Goal: Task Accomplishment & Management: Use online tool/utility

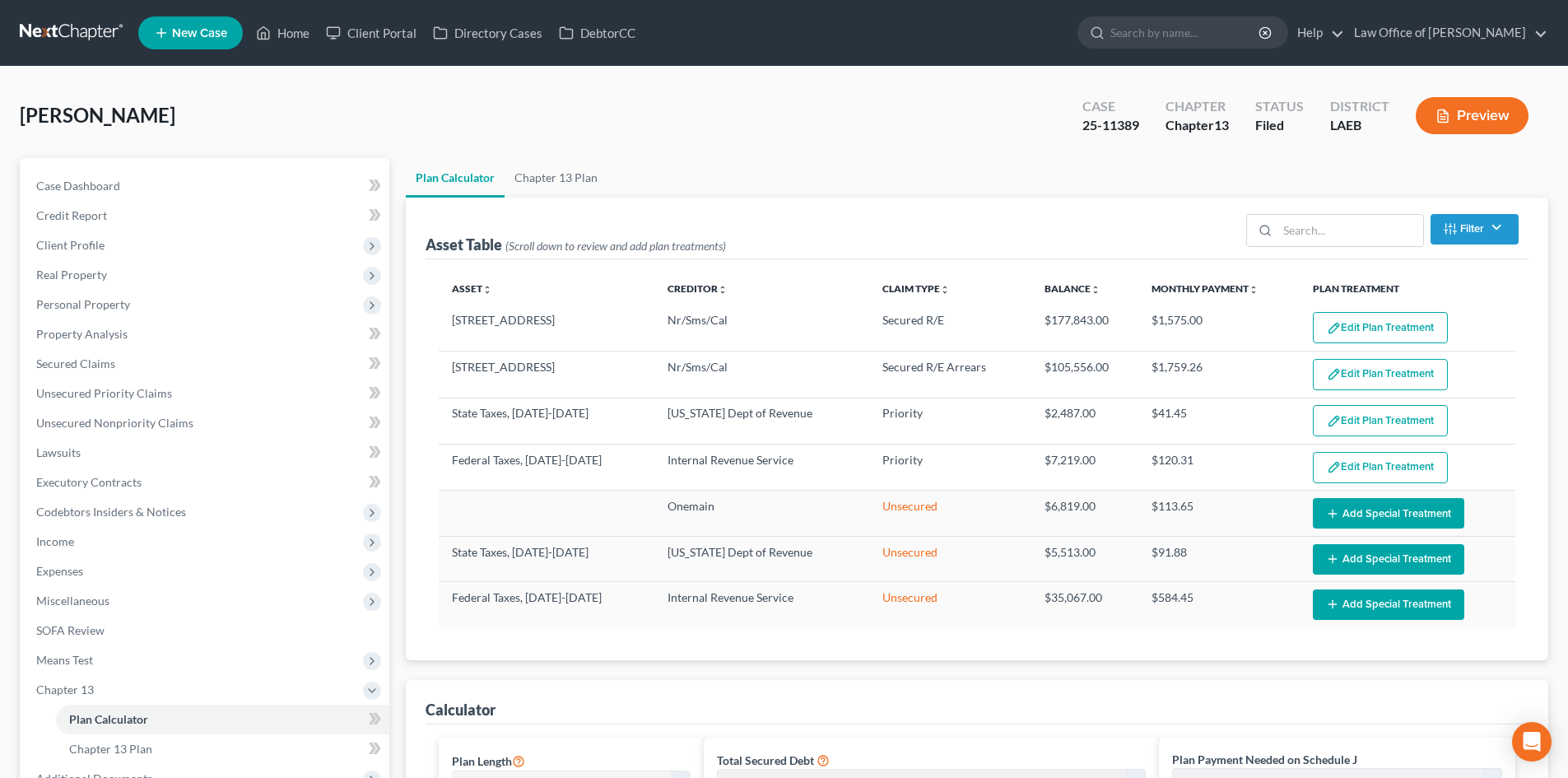
select select "59"
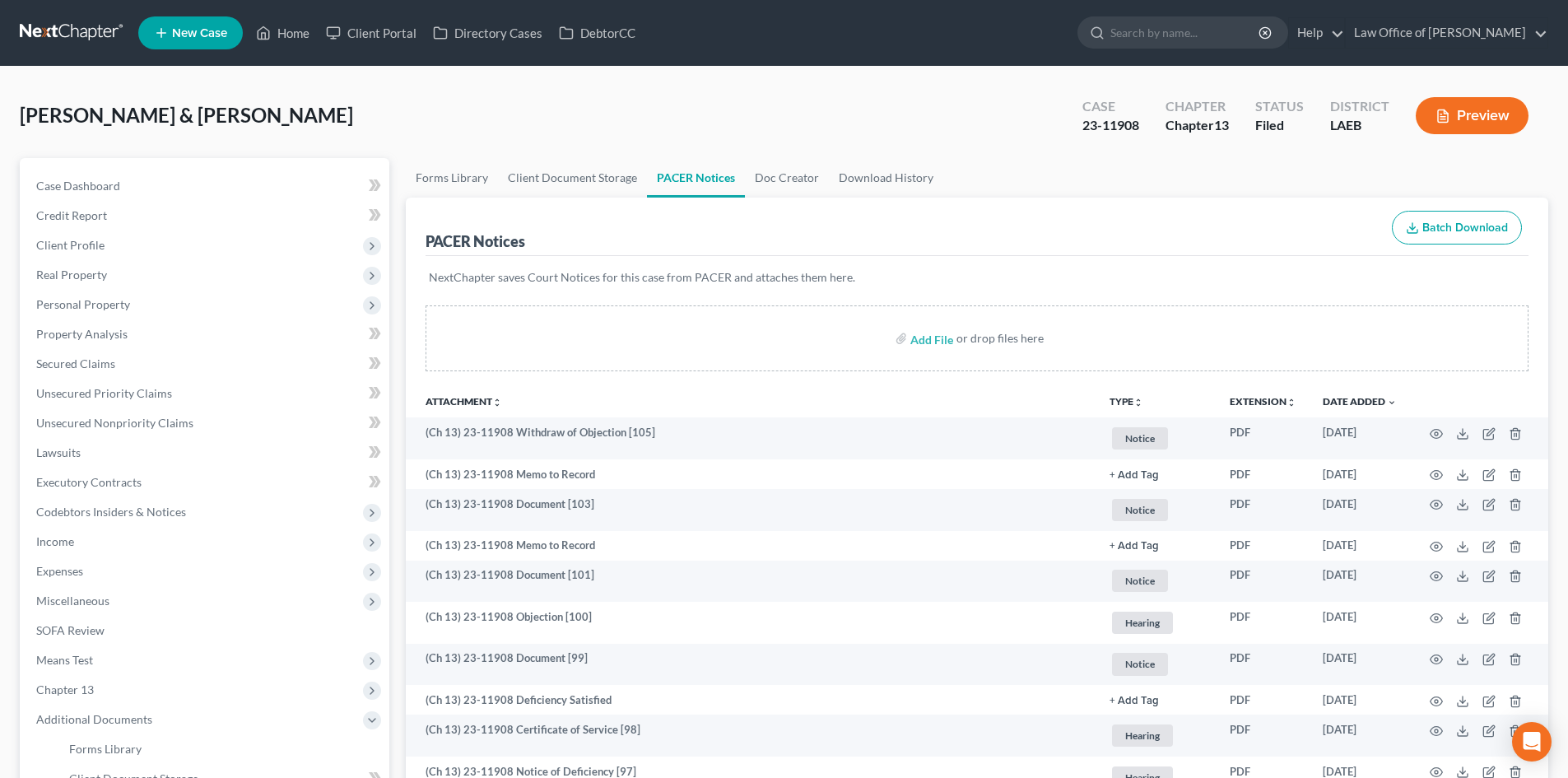
click at [66, 32] on link at bounding box center [72, 32] width 105 height 30
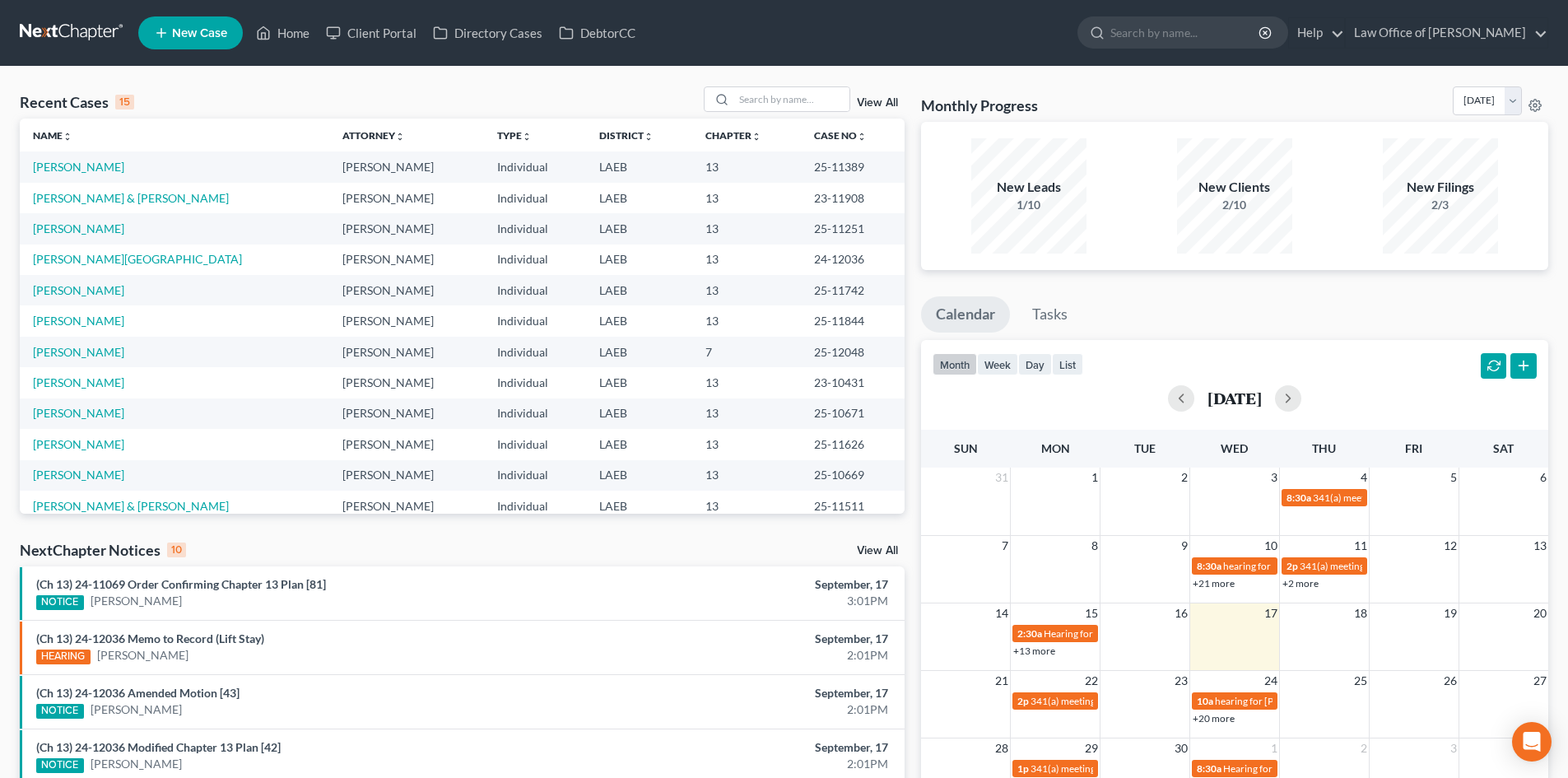
click at [762, 114] on div "Recent Cases 15 View All" at bounding box center [461, 103] width 884 height 32
click at [762, 112] on div at bounding box center [776, 99] width 146 height 26
click at [756, 93] on input "search" at bounding box center [791, 99] width 115 height 24
type input "cade"
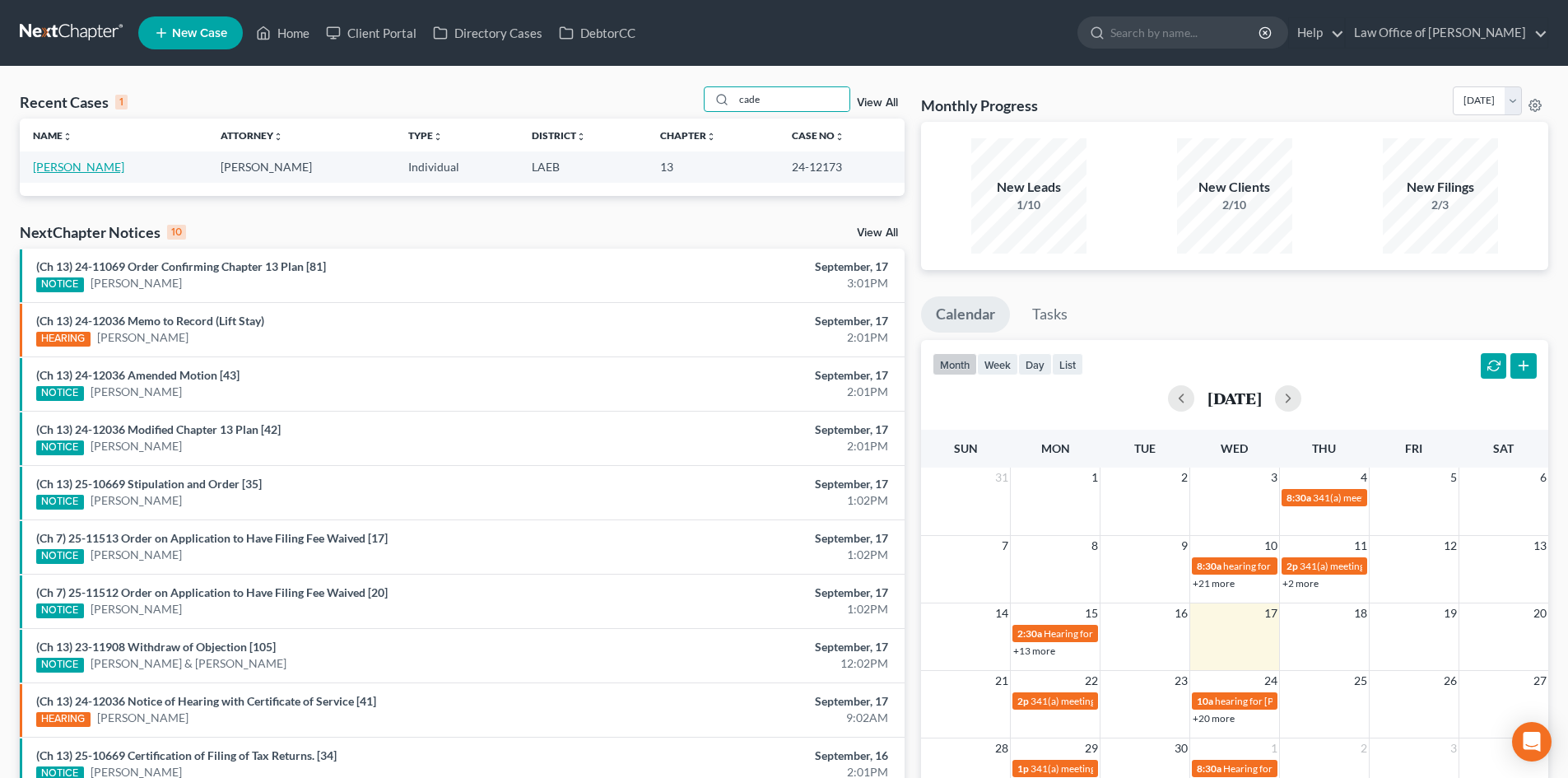
click at [43, 167] on link "Cade, Bernadette" at bounding box center [79, 167] width 91 height 14
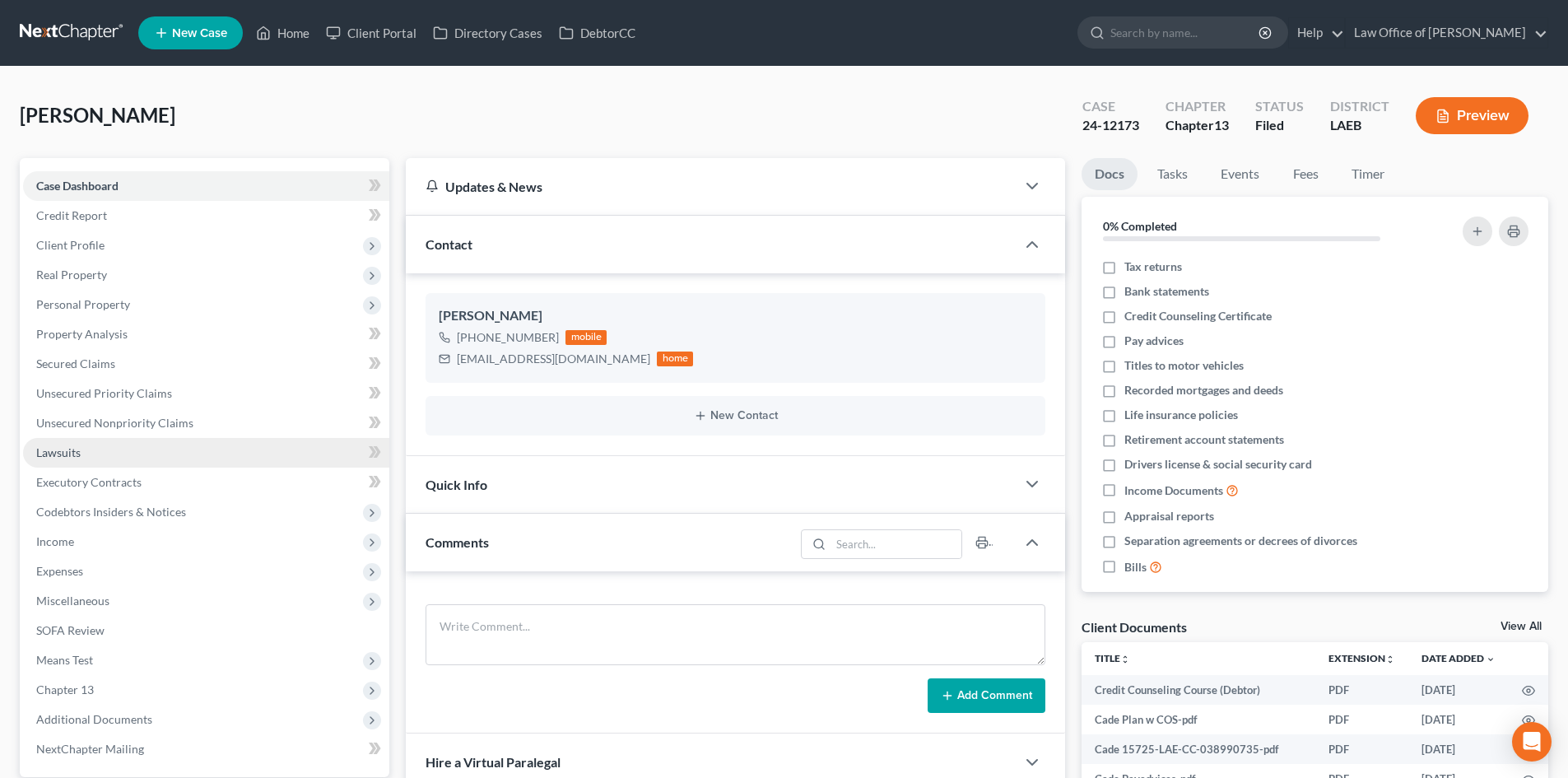
scroll to position [165, 0]
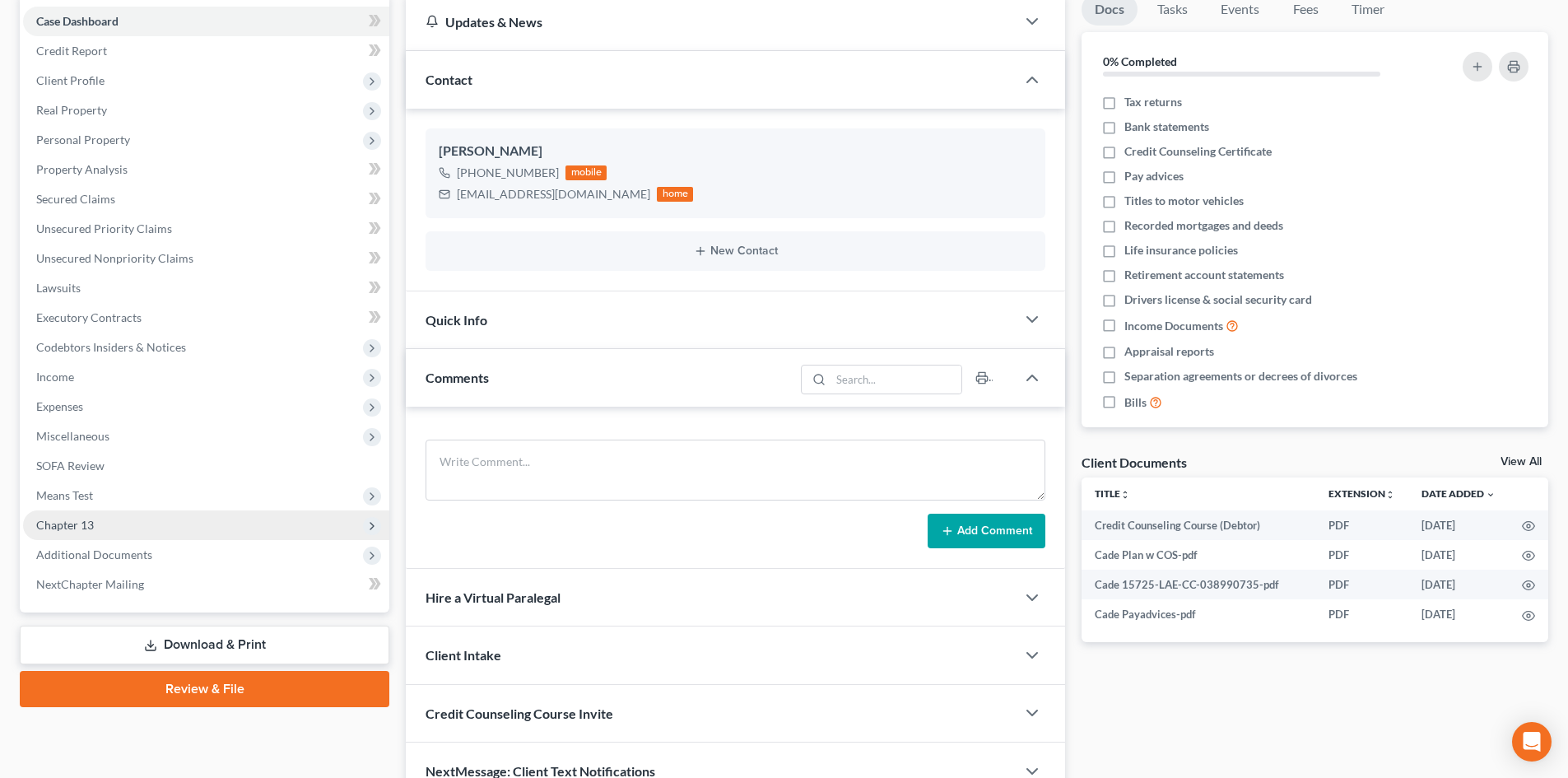
click at [84, 528] on span "Chapter 13" at bounding box center [64, 525] width 57 height 14
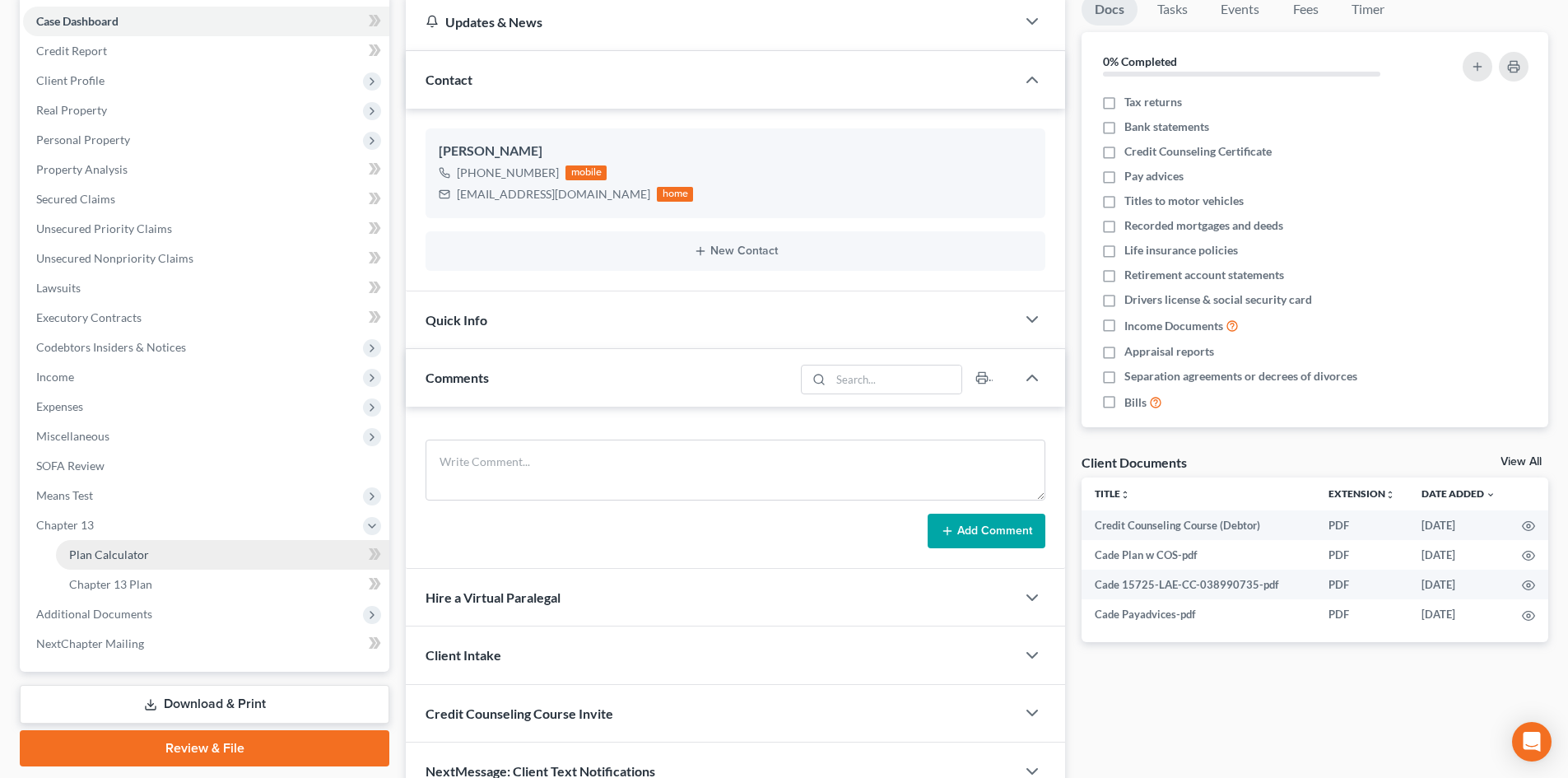
click at [125, 558] on span "Plan Calculator" at bounding box center [109, 554] width 79 height 14
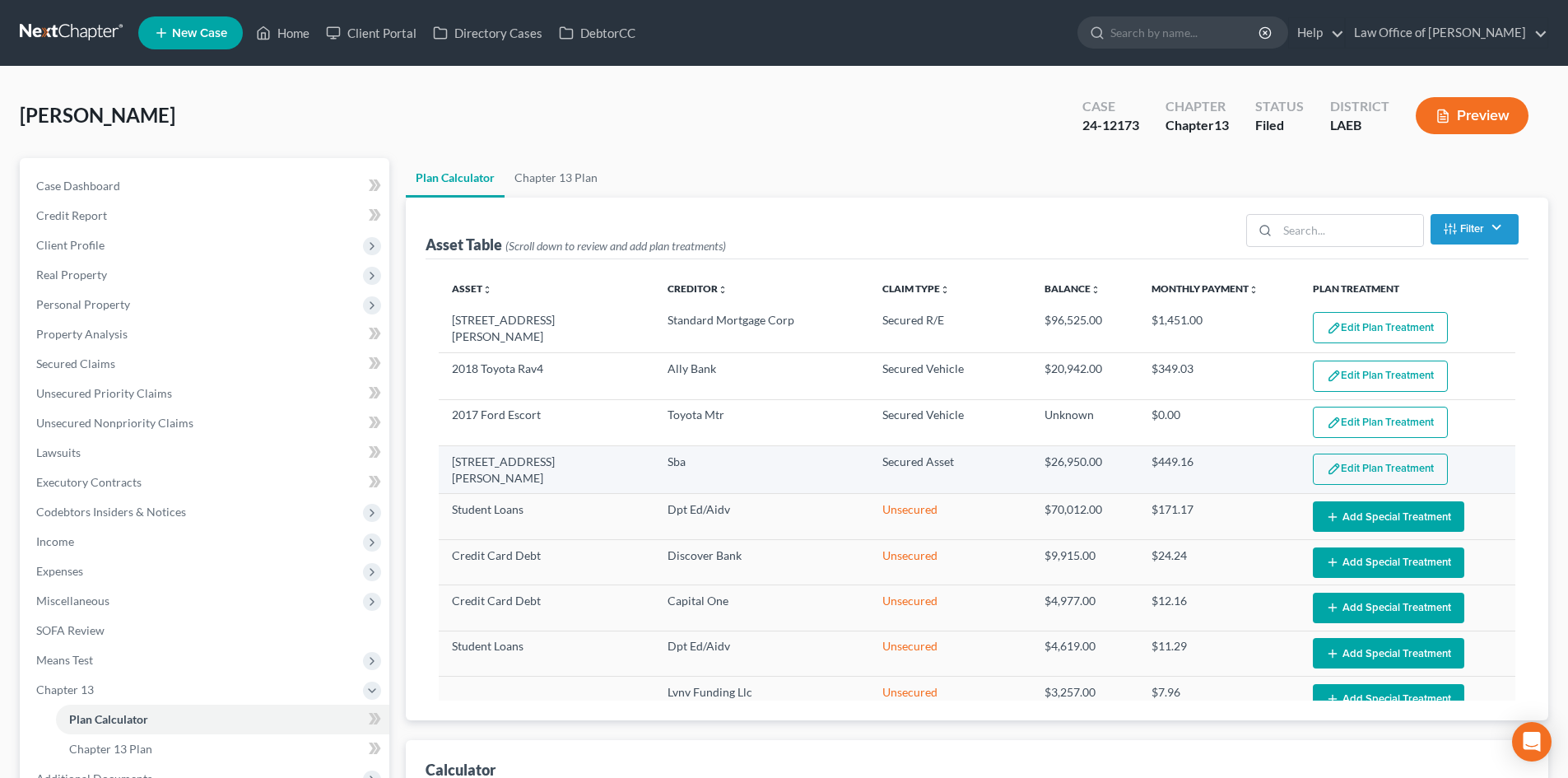
select select "59"
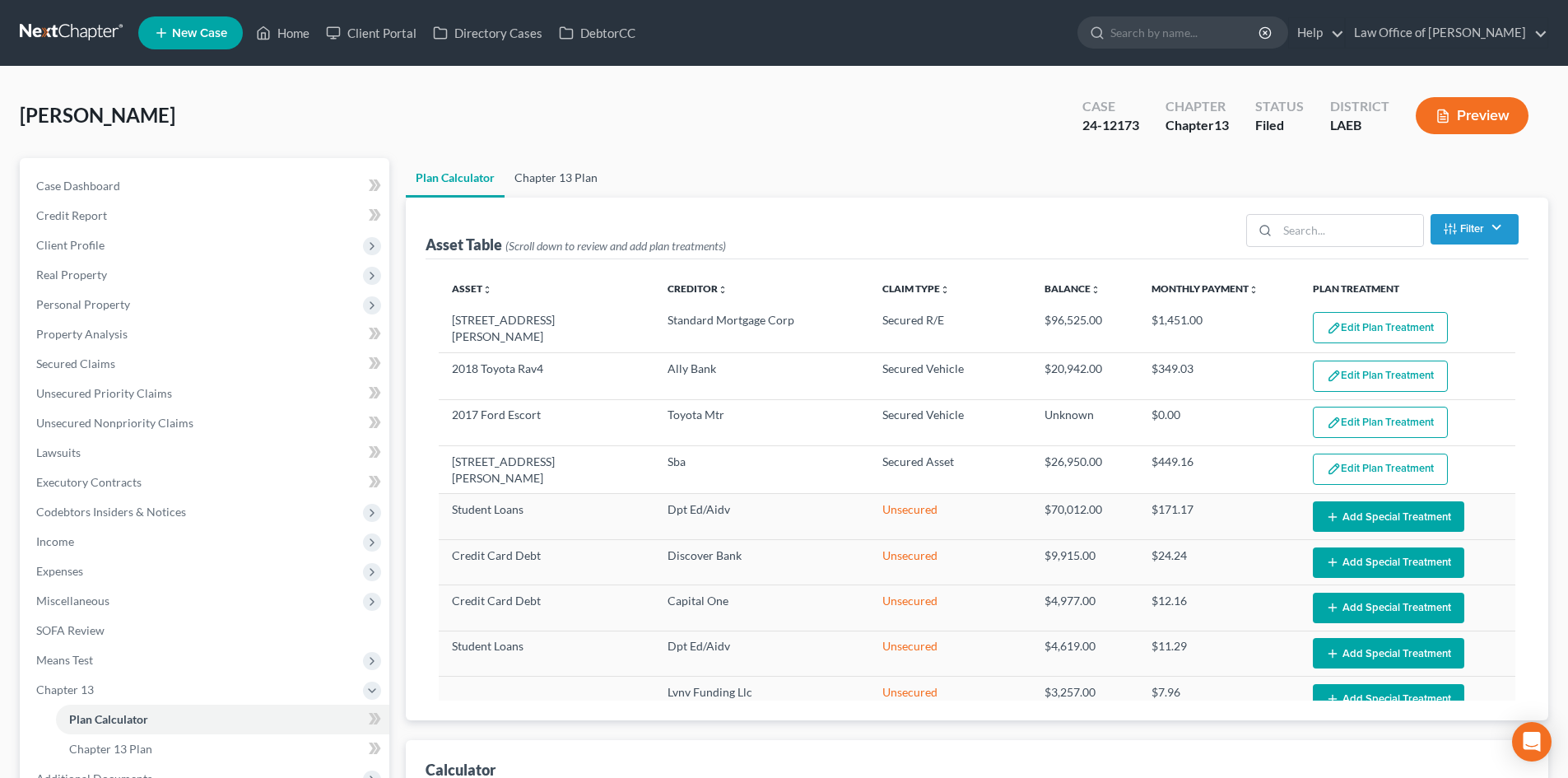
click at [568, 180] on link "Chapter 13 Plan" at bounding box center [555, 178] width 103 height 39
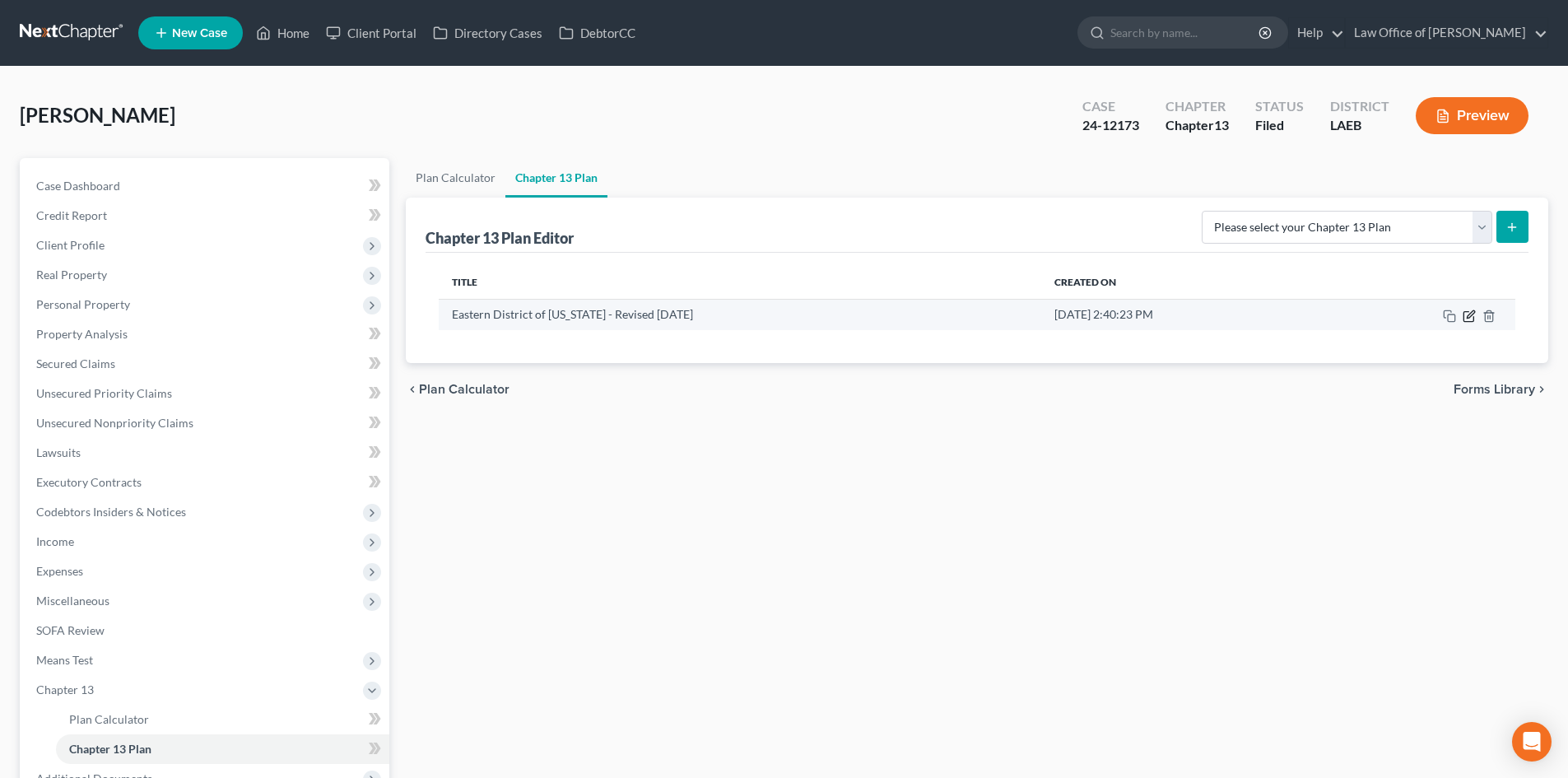
click at [1471, 317] on icon "button" at bounding box center [1468, 315] width 13 height 13
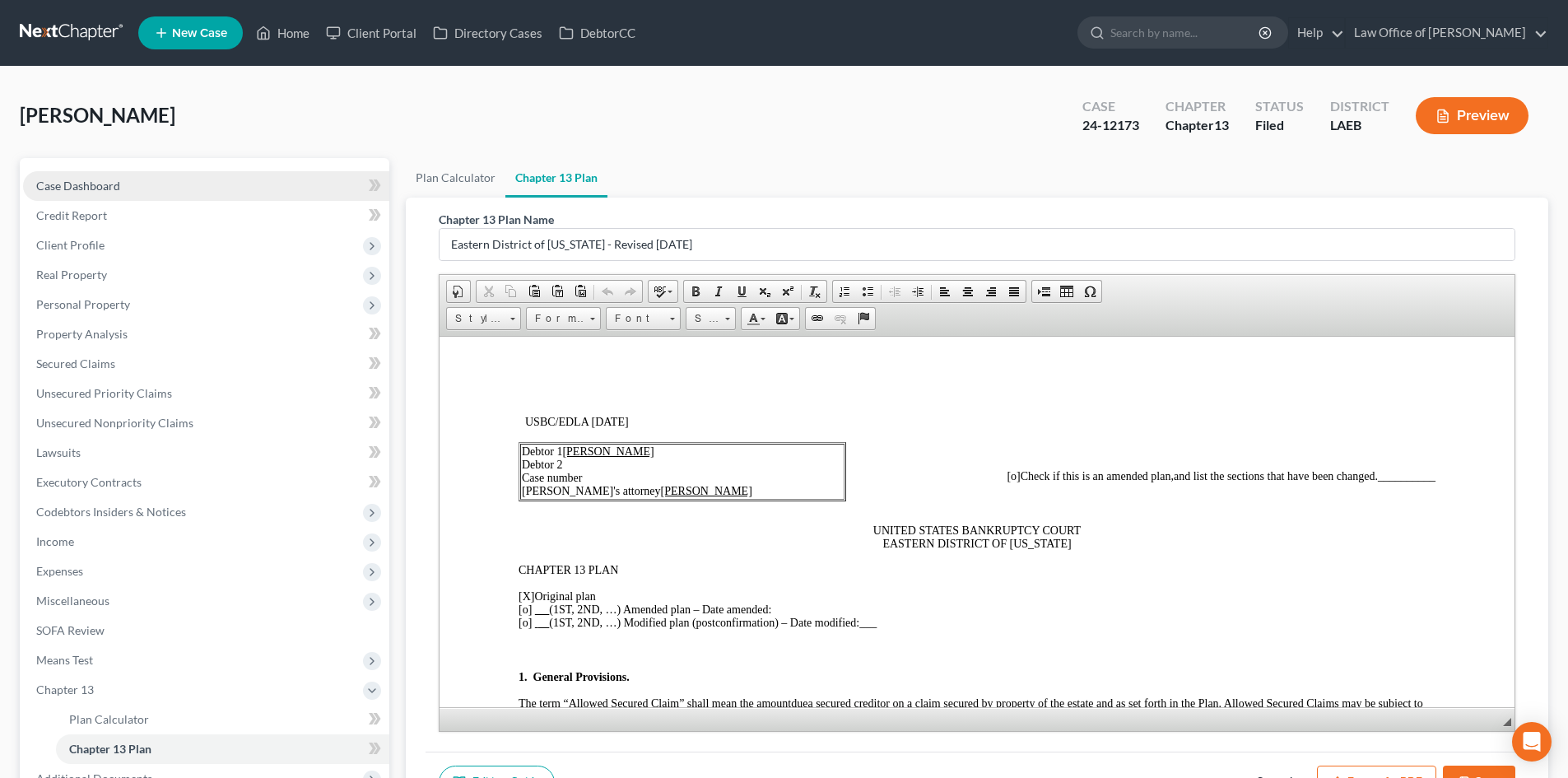
click at [79, 192] on link "Case Dashboard" at bounding box center [206, 186] width 367 height 30
